Goal: Task Accomplishment & Management: Manage account settings

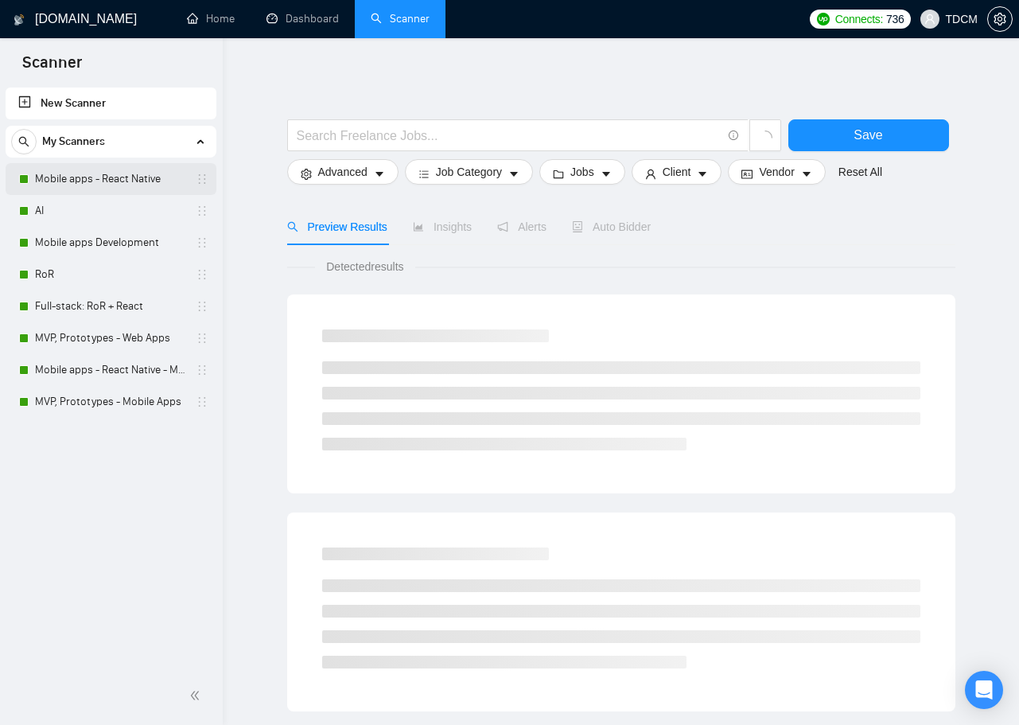
click at [138, 186] on link "Mobile apps - React Native" at bounding box center [110, 179] width 151 height 32
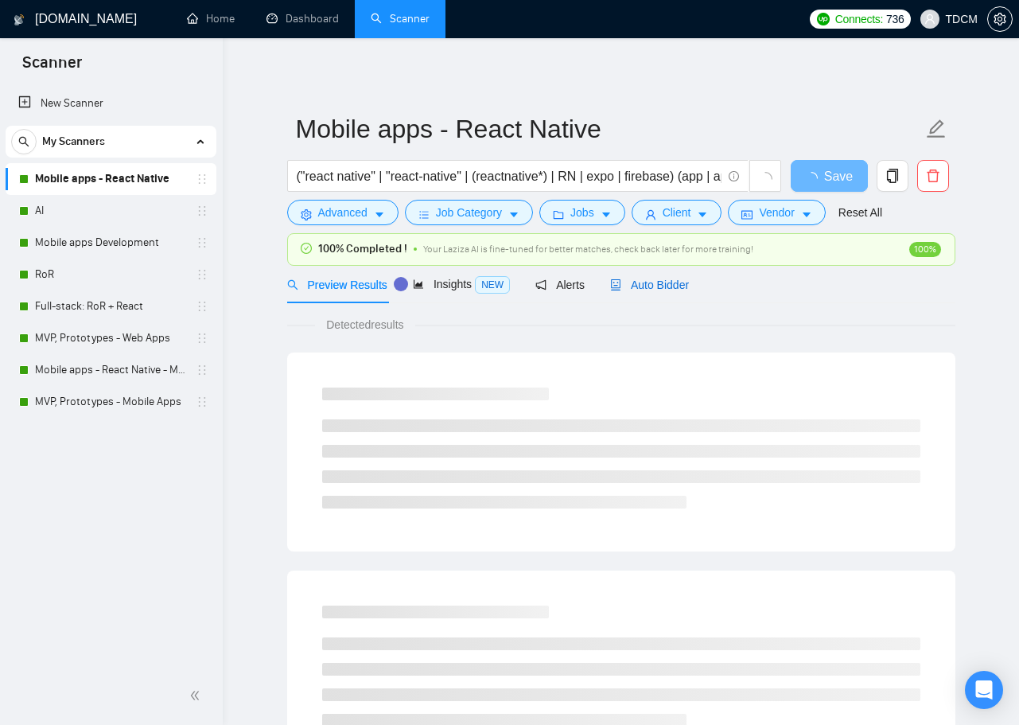
click at [659, 281] on span "Auto Bidder" at bounding box center [649, 284] width 79 height 13
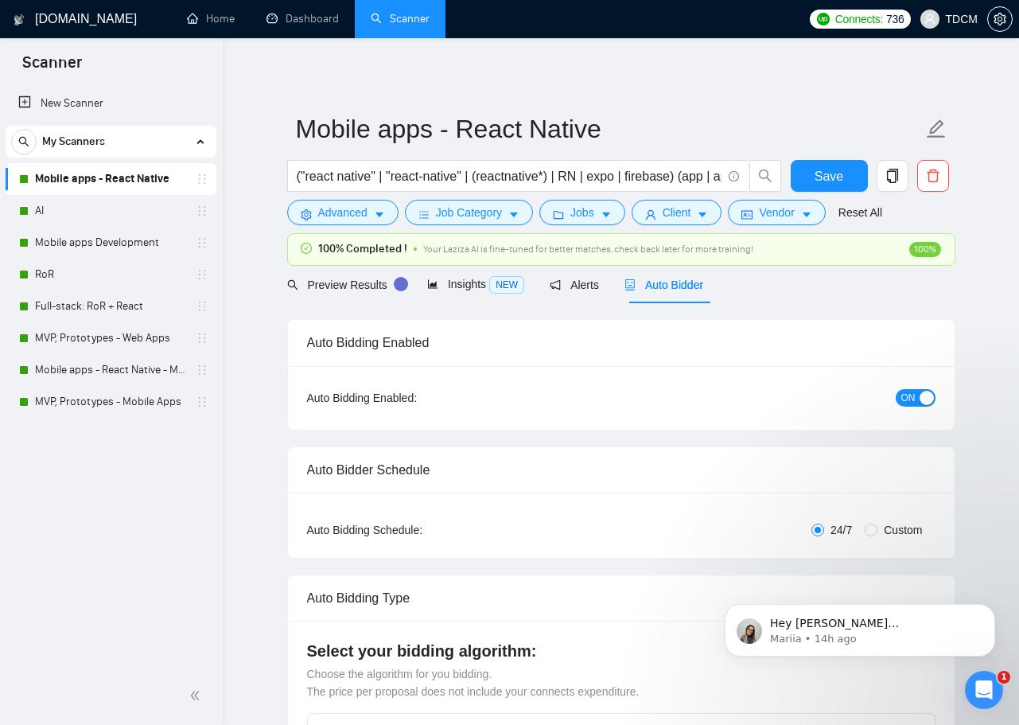
click at [907, 394] on span "ON" at bounding box center [908, 397] width 14 height 17
click at [828, 171] on span "Save" at bounding box center [828, 176] width 29 height 20
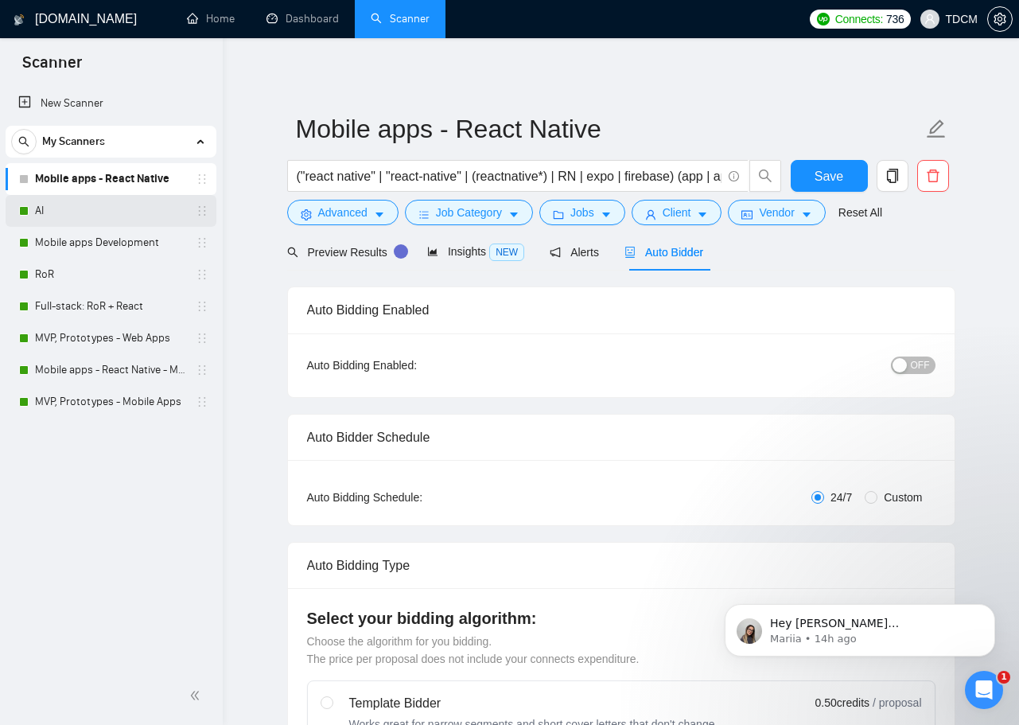
click at [149, 210] on link "AI" at bounding box center [110, 211] width 151 height 32
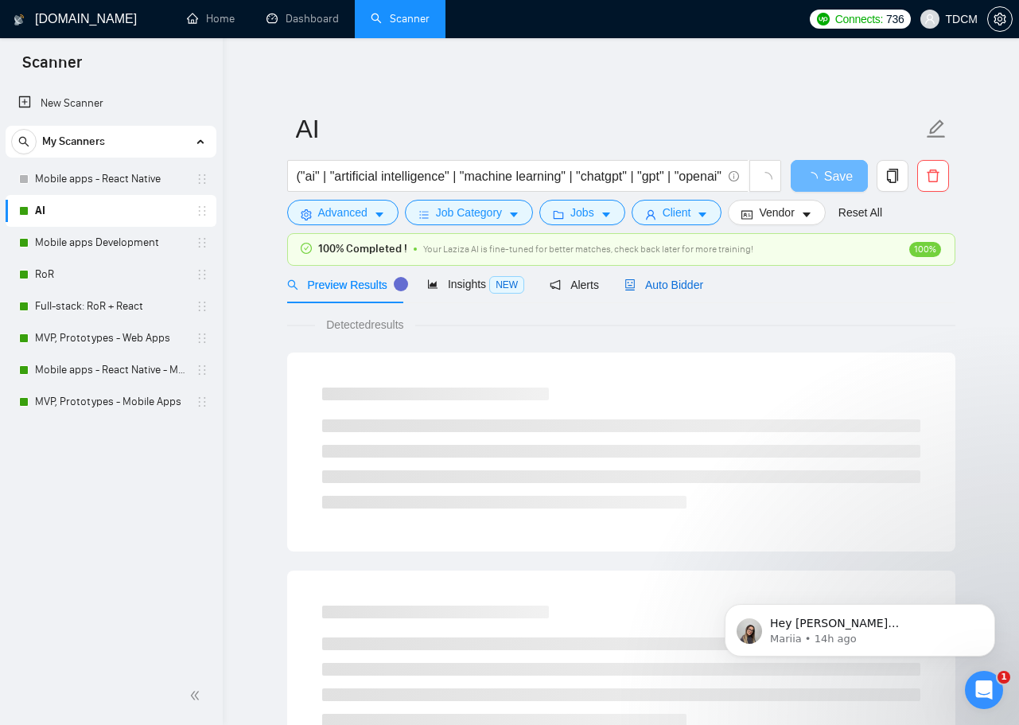
click at [659, 284] on span "Auto Bidder" at bounding box center [663, 284] width 79 height 13
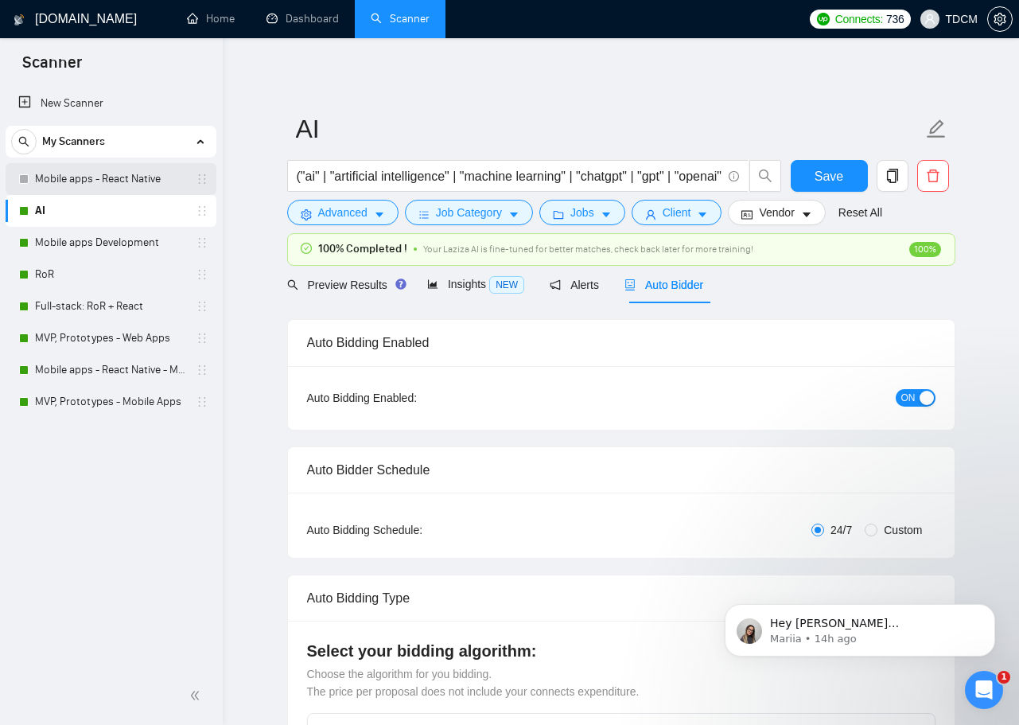
click at [127, 187] on link "Mobile apps - React Native" at bounding box center [110, 179] width 151 height 32
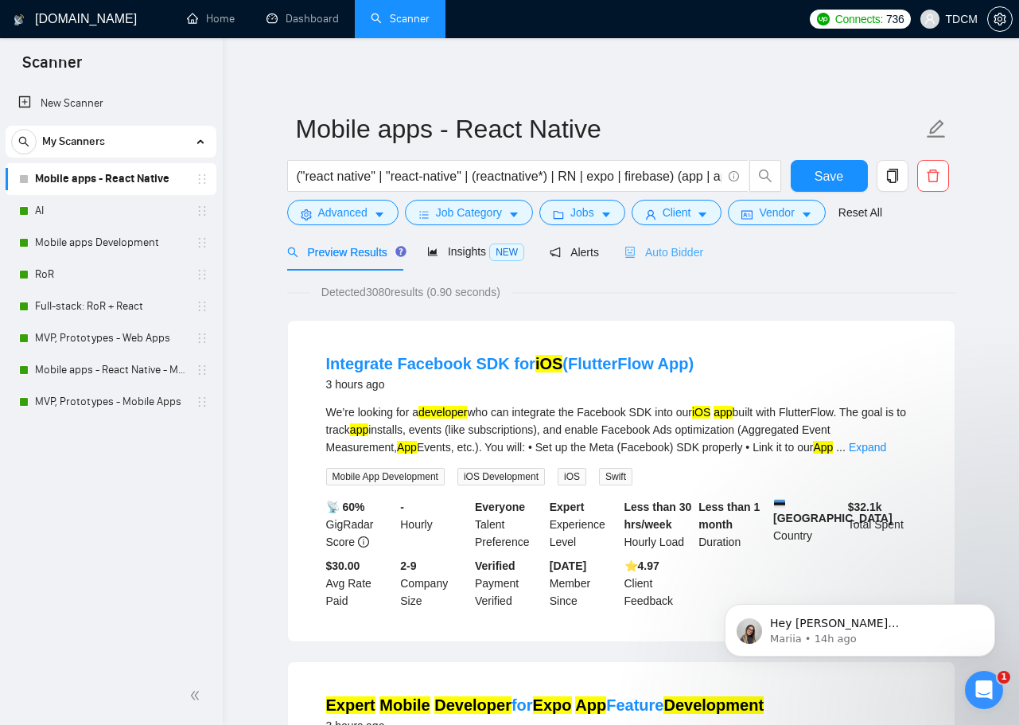
click at [680, 264] on div "Auto Bidder" at bounding box center [663, 251] width 79 height 37
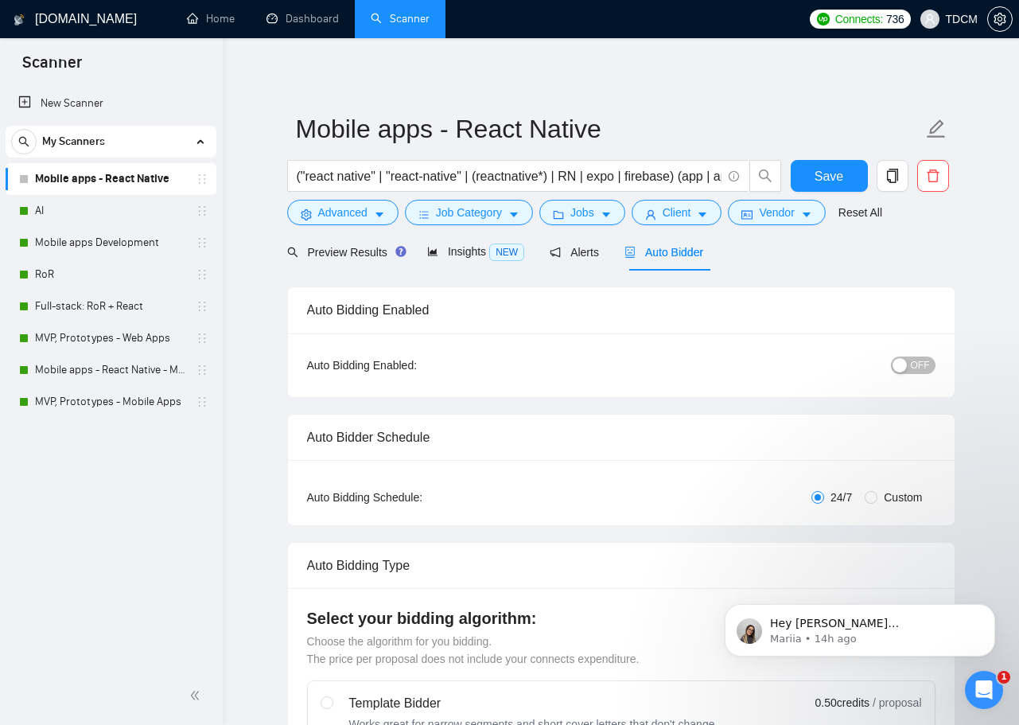
click at [909, 365] on button "OFF" at bounding box center [913, 364] width 45 height 17
click at [826, 173] on span "Save" at bounding box center [828, 176] width 29 height 20
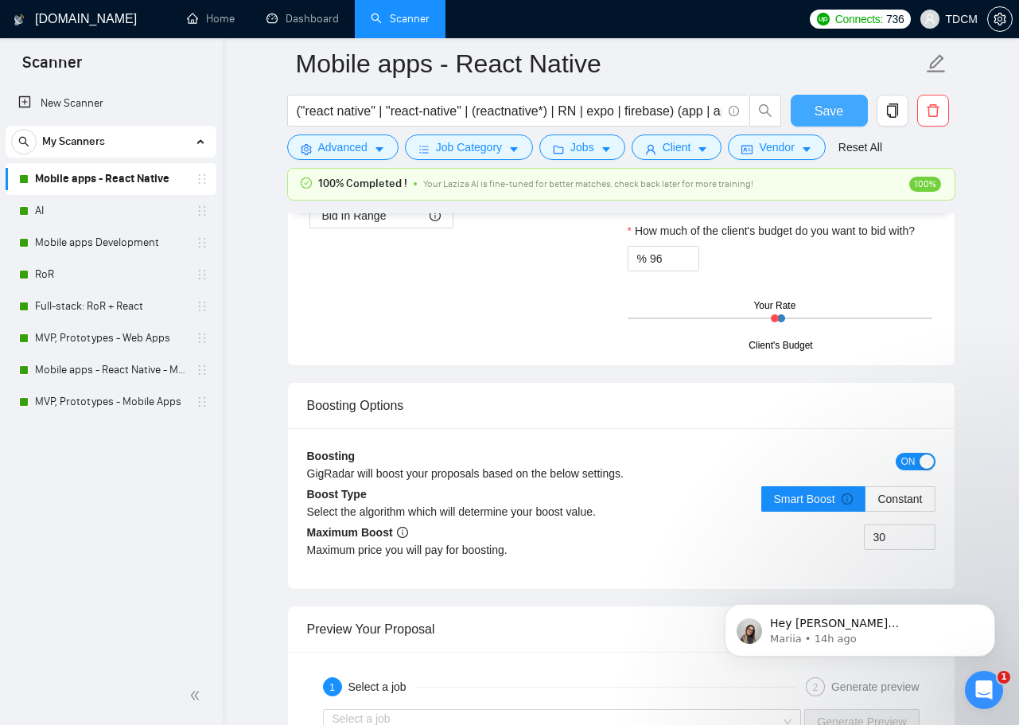
scroll to position [2662, 0]
click at [913, 452] on span "ON" at bounding box center [908, 459] width 14 height 17
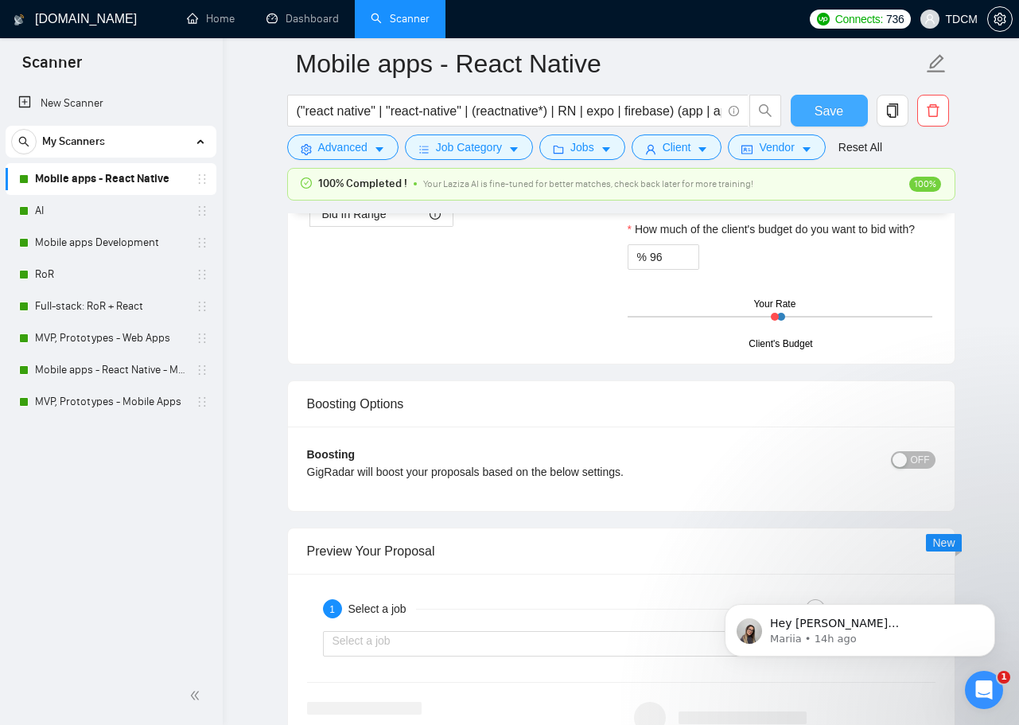
click at [834, 107] on span "Save" at bounding box center [828, 111] width 29 height 20
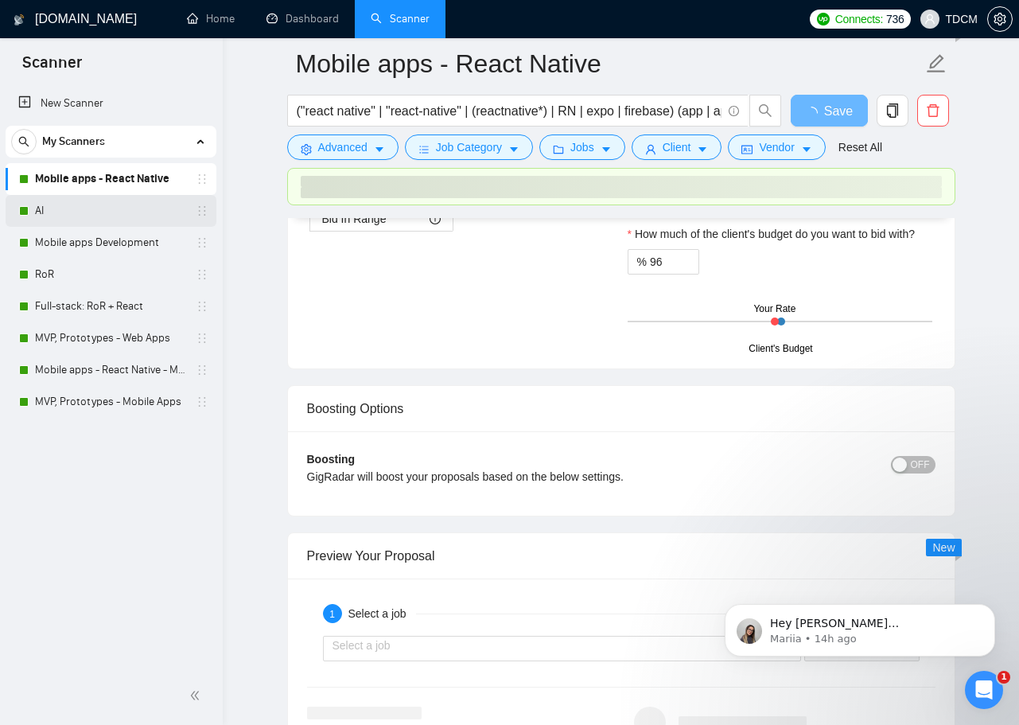
click at [121, 201] on link "AI" at bounding box center [110, 211] width 151 height 32
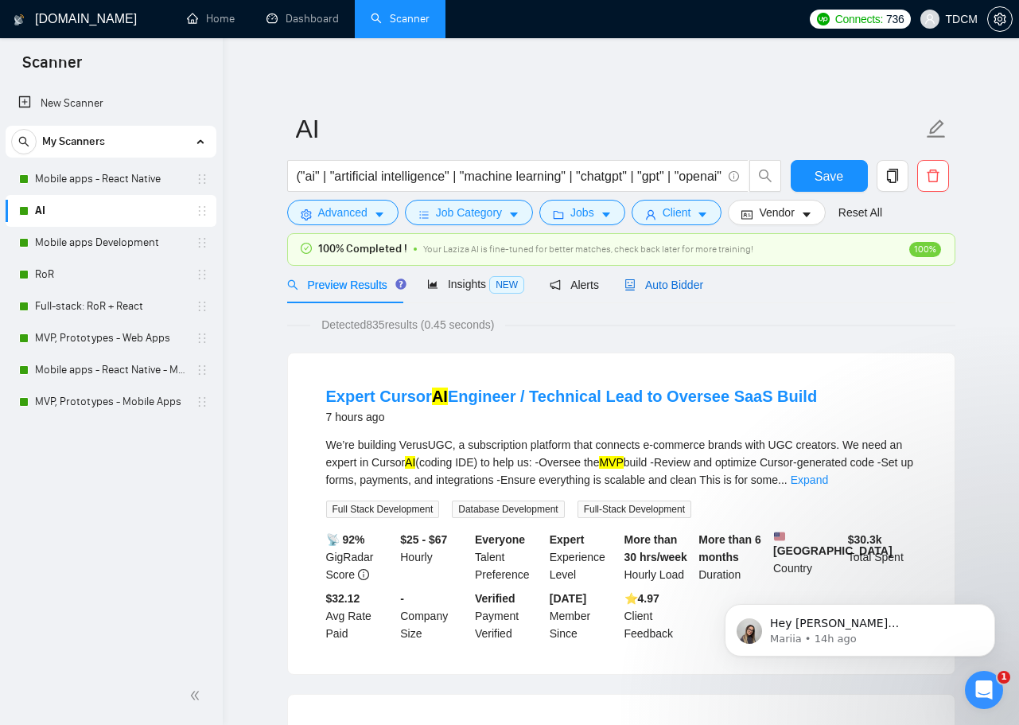
drag, startPoint x: 684, startPoint y: 284, endPoint x: 665, endPoint y: 297, distance: 22.9
click at [684, 284] on span "Auto Bidder" at bounding box center [663, 284] width 79 height 13
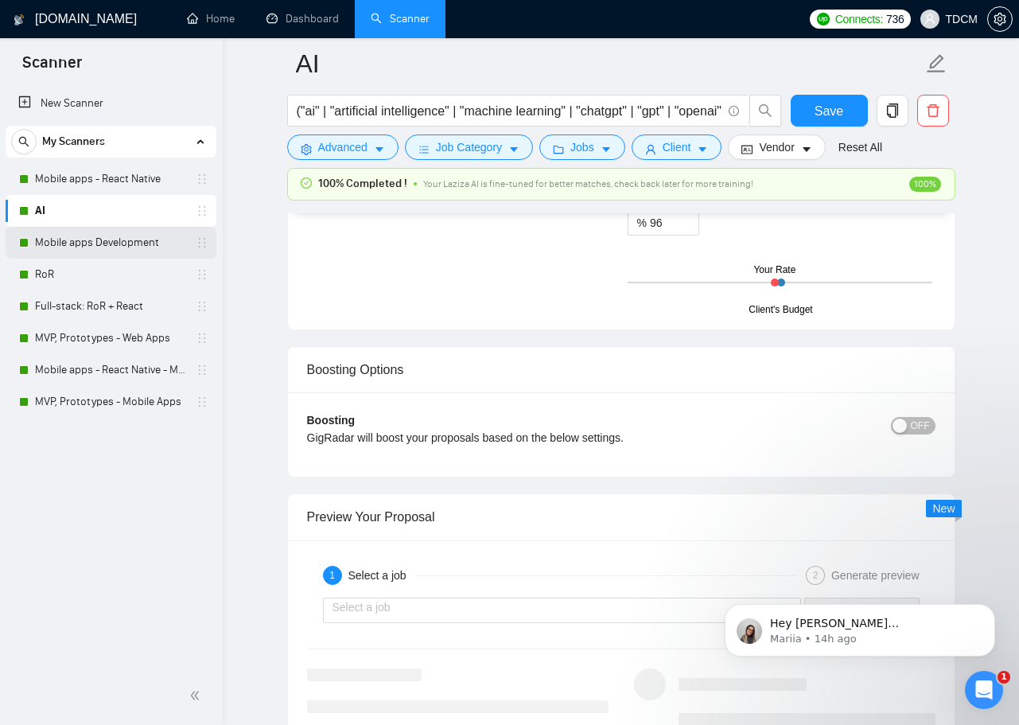
scroll to position [2780, 0]
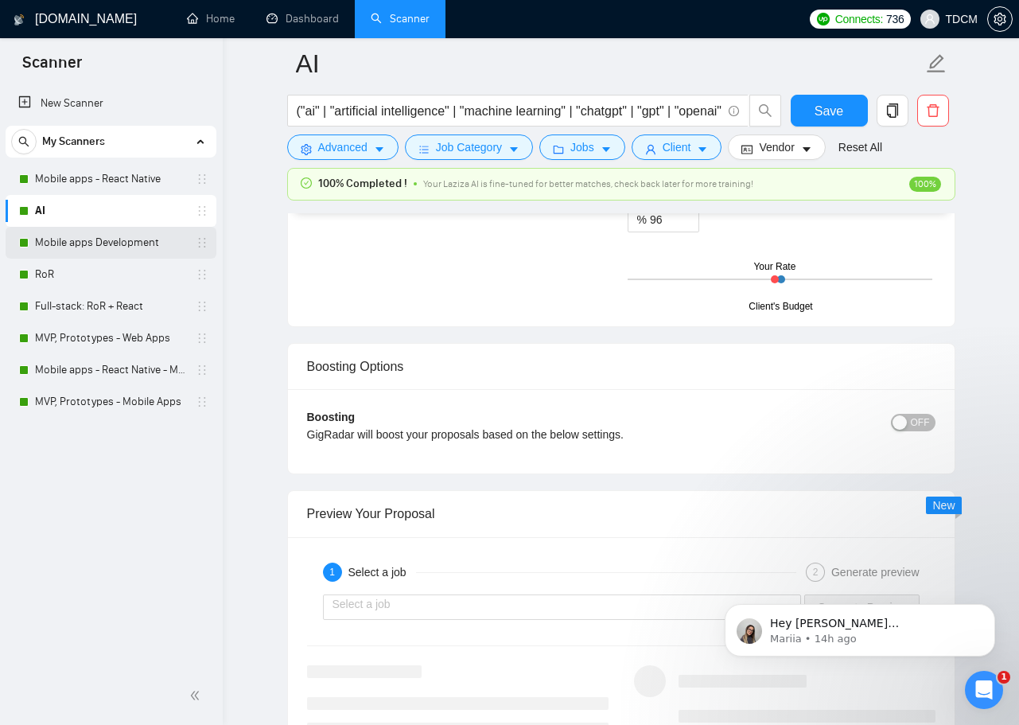
click at [84, 243] on link "Mobile apps Development" at bounding box center [110, 243] width 151 height 32
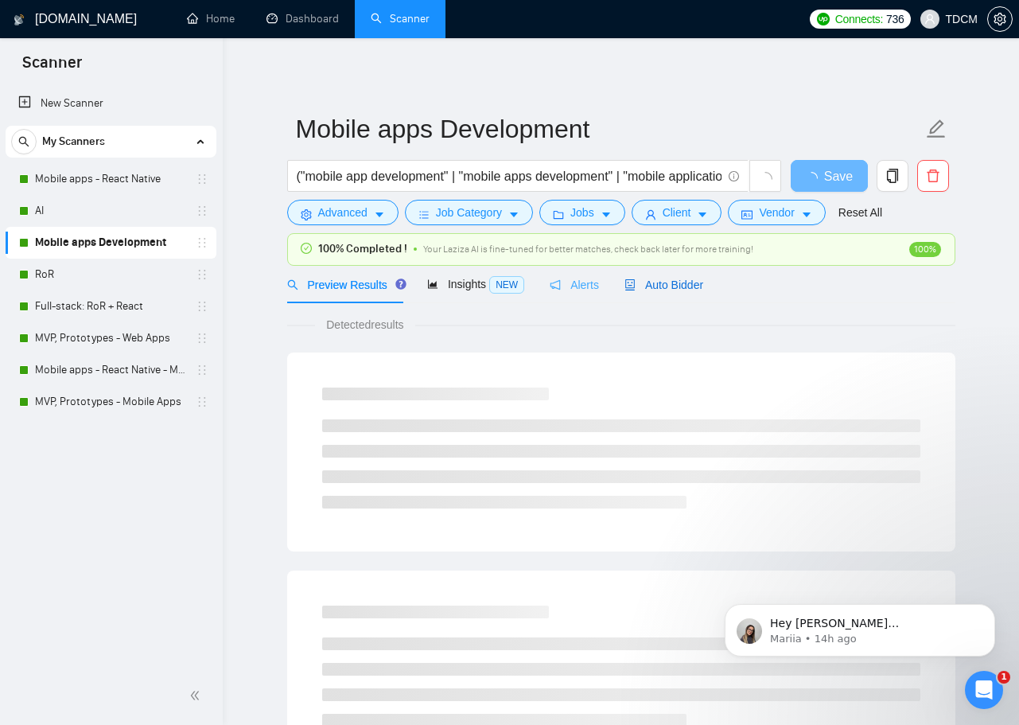
drag, startPoint x: 667, startPoint y: 283, endPoint x: 569, endPoint y: 293, distance: 98.4
click at [667, 283] on span "Auto Bidder" at bounding box center [663, 284] width 79 height 13
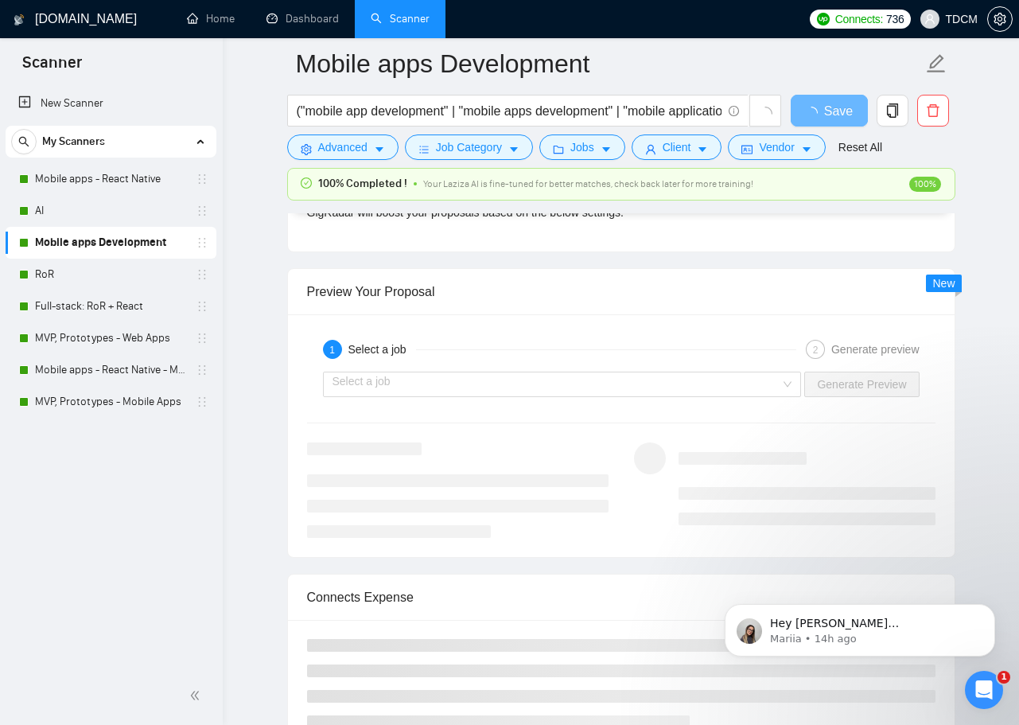
scroll to position [2847, 0]
